Goal: Information Seeking & Learning: Learn about a topic

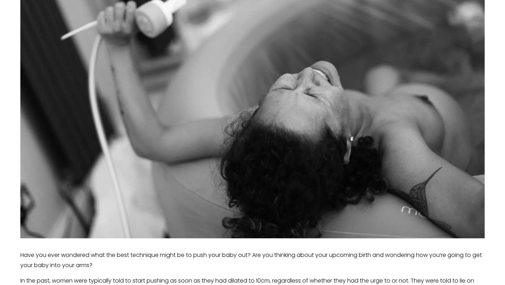
scroll to position [190, 0]
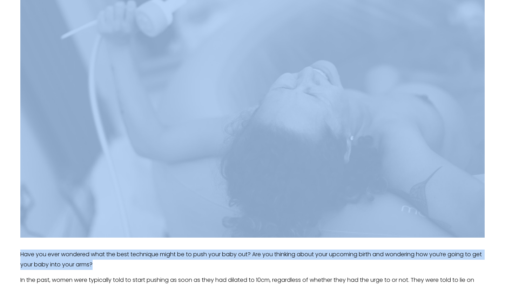
drag, startPoint x: 249, startPoint y: 103, endPoint x: 183, endPoint y: 264, distance: 174.2
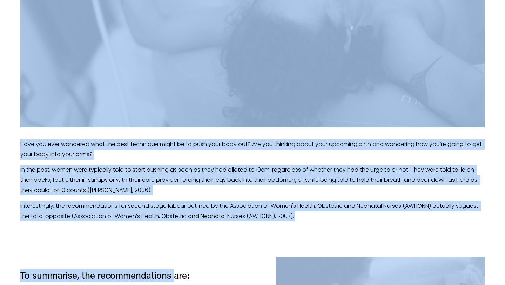
scroll to position [303, 0]
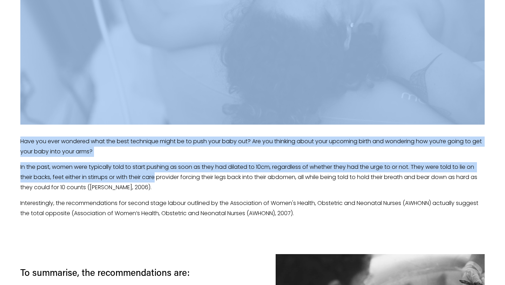
drag, startPoint x: 212, startPoint y: 158, endPoint x: 158, endPoint y: 177, distance: 57.6
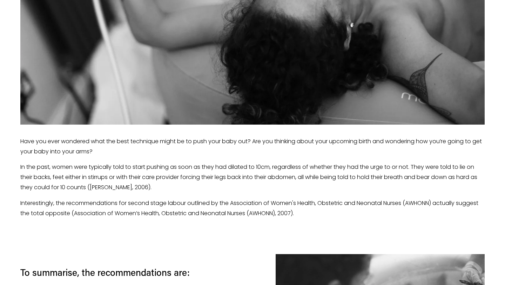
click at [225, 194] on div "Have you ever wondered what the best technique might be to push your baby out? …" at bounding box center [252, 178] width 465 height 82
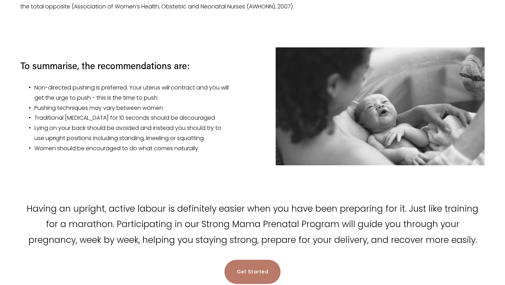
scroll to position [511, 0]
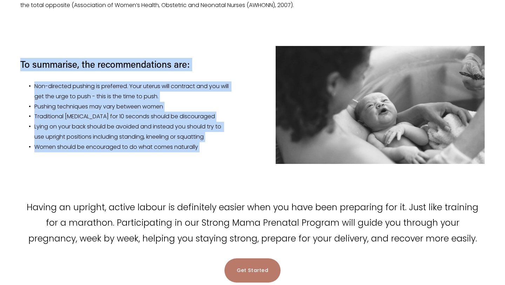
drag, startPoint x: 380, startPoint y: 128, endPoint x: 258, endPoint y: 197, distance: 140.0
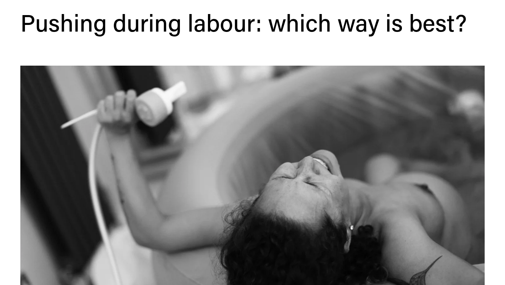
scroll to position [104, 0]
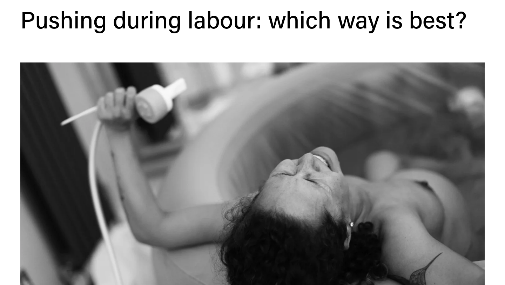
click at [296, 118] on div at bounding box center [252, 192] width 465 height 261
click at [297, 118] on div at bounding box center [252, 192] width 465 height 261
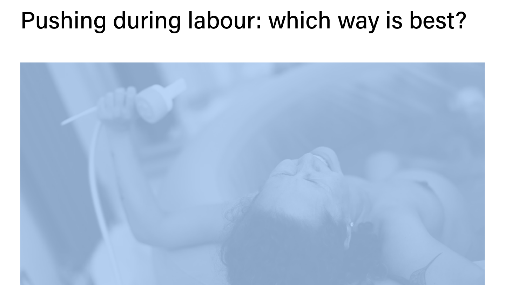
click at [297, 118] on div at bounding box center [252, 192] width 465 height 261
drag, startPoint x: 297, startPoint y: 118, endPoint x: 157, endPoint y: 269, distance: 206.2
